Goal: Find specific page/section: Find specific page/section

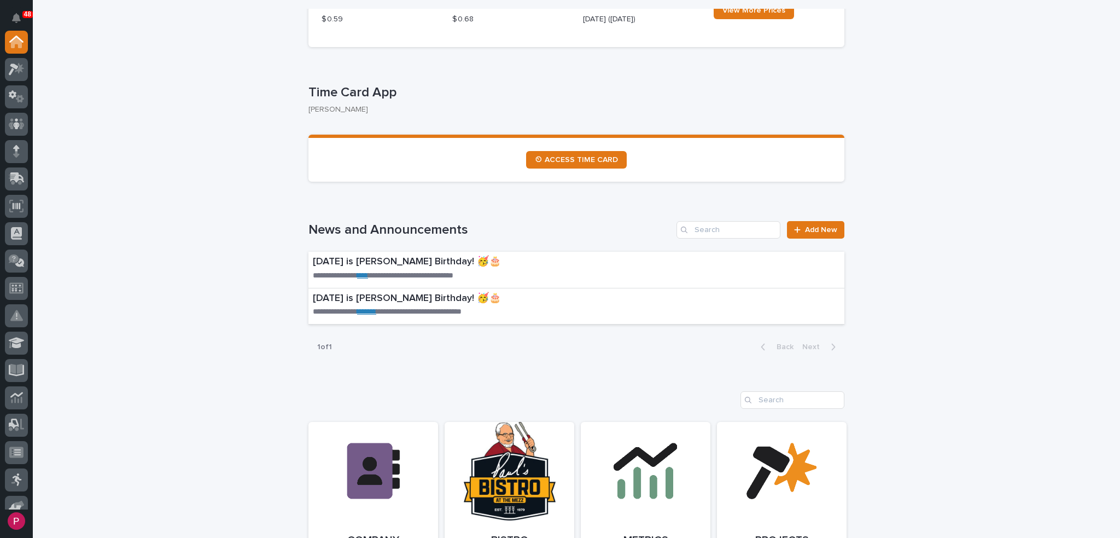
scroll to position [711, 0]
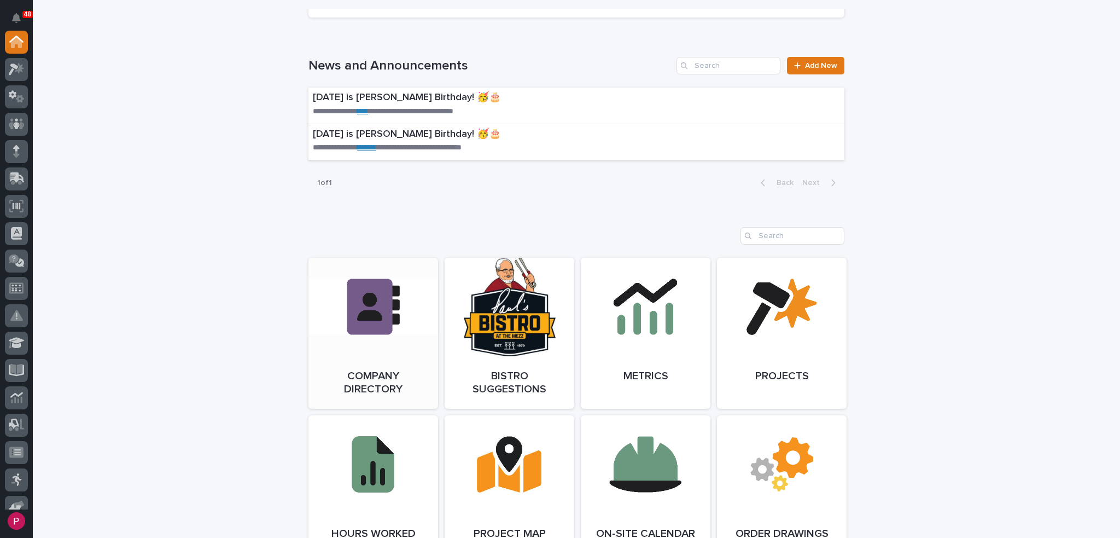
click at [375, 317] on link "Open Link" at bounding box center [373, 333] width 130 height 151
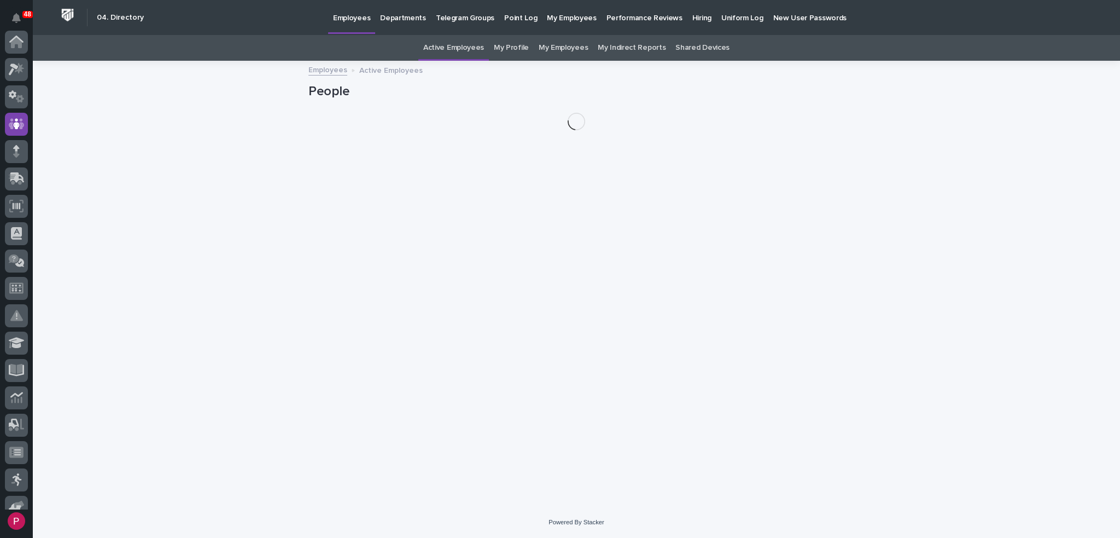
scroll to position [82, 0]
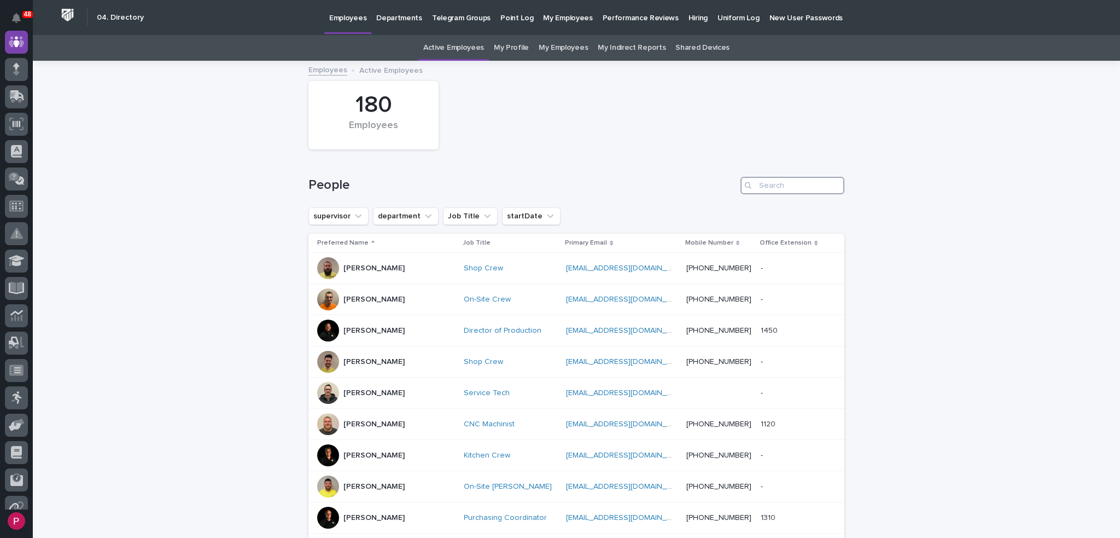
click at [760, 183] on input "Search" at bounding box center [792, 185] width 104 height 17
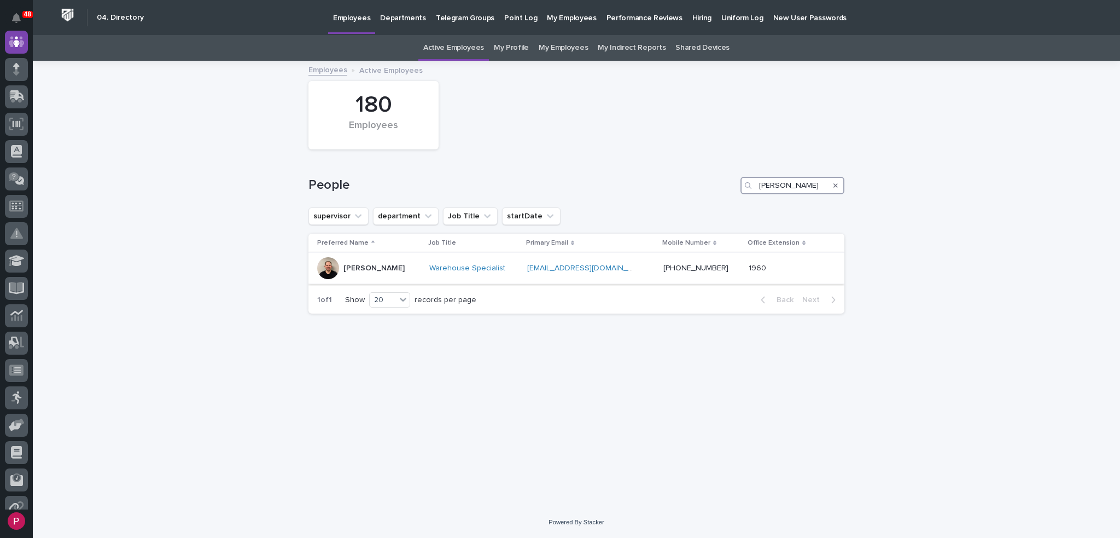
type input "[PERSON_NAME]"
click at [329, 273] on div at bounding box center [328, 268] width 22 height 22
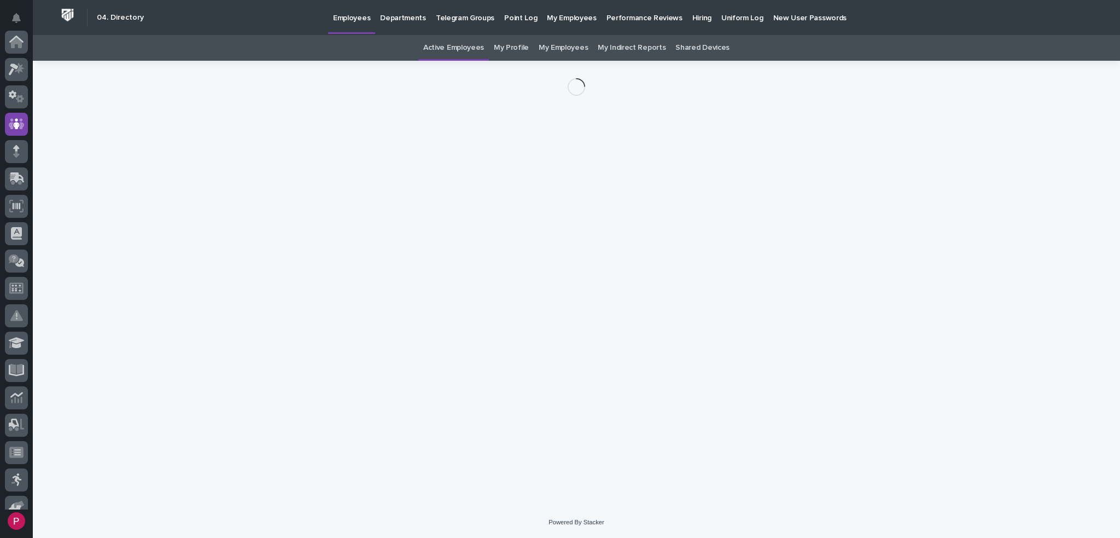
scroll to position [82, 0]
